Goal: Task Accomplishment & Management: Complete application form

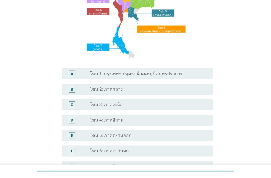
scroll to position [83, 0]
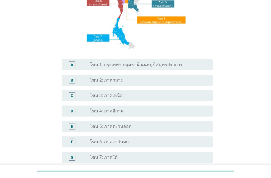
click at [118, 92] on div "radio_button_unchecked โซน 3: ภาคเหนือ" at bounding box center [149, 95] width 119 height 7
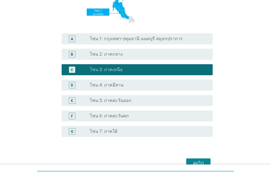
scroll to position [139, 0]
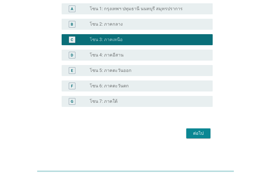
click at [199, 131] on div "ต่อไป" at bounding box center [198, 133] width 15 height 7
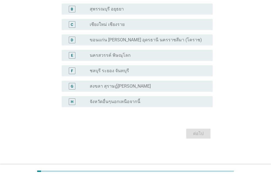
scroll to position [0, 0]
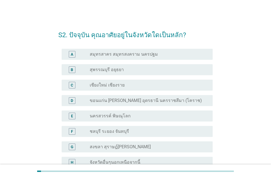
click at [136, 86] on div "radio_button_unchecked เชียงใหม่ เชียงราย" at bounding box center [147, 85] width 114 height 6
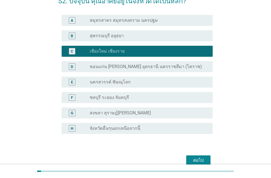
scroll to position [61, 0]
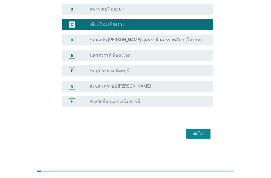
click at [204, 132] on div "ต่อไป" at bounding box center [198, 133] width 15 height 7
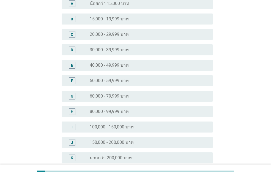
scroll to position [0, 0]
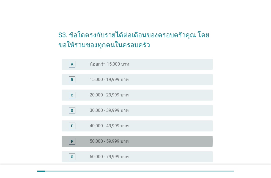
click at [124, 142] on label "50,000 - 59,999 บาท" at bounding box center [109, 142] width 39 height 6
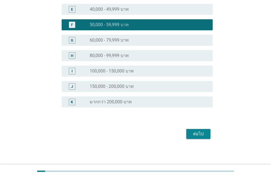
scroll to position [117, 0]
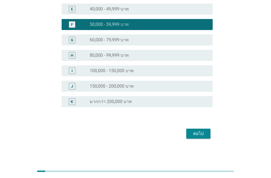
click at [205, 133] on div "ต่อไป" at bounding box center [198, 133] width 15 height 7
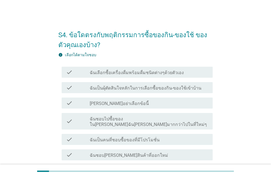
click at [155, 72] on label "ฉันเลือกซื้อเครื่องดื่มพร้อมดื่มชนิดต่างๆด้วยตัวเอง" at bounding box center [137, 73] width 94 height 6
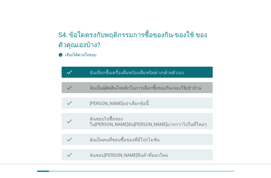
click at [154, 88] on label "ฉันเป็นผุ้ตัดสินใจหลักในการเลือกซื้อของกิน-ของใช้เข้าบ้าน" at bounding box center [146, 88] width 112 height 6
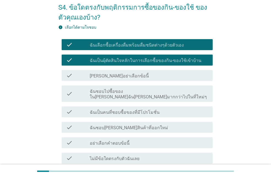
scroll to position [55, 0]
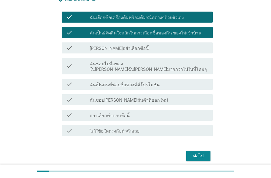
click at [167, 86] on div "check check_box_outline_blank ฉันเป็นคนที่ชอบซื้อของที่มีโปรโมชั่น" at bounding box center [135, 84] width 154 height 15
click at [131, 82] on label "ฉันเป็นคนที่ชอบซื้อของที่มีโปรโมชั่น" at bounding box center [125, 85] width 70 height 6
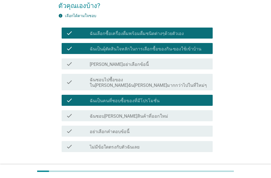
scroll to position [72, 0]
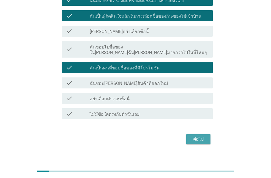
click at [191, 136] on div "ต่อไป" at bounding box center [198, 139] width 15 height 7
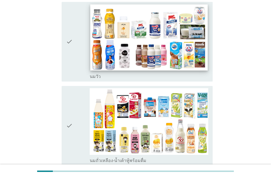
scroll to position [110, 0]
